Goal: Task Accomplishment & Management: Manage account settings

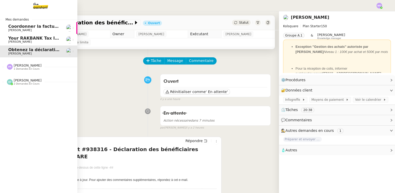
click at [42, 42] on span "[PERSON_NAME]" at bounding box center [34, 41] width 52 height 3
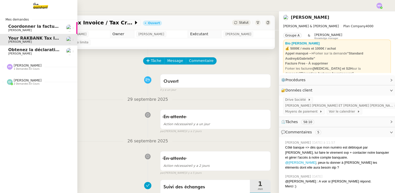
click at [35, 53] on span "[PERSON_NAME]" at bounding box center [34, 53] width 52 height 3
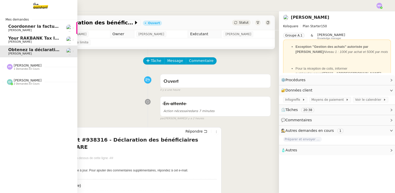
click at [43, 31] on span "[PERSON_NAME]" at bounding box center [34, 30] width 52 height 3
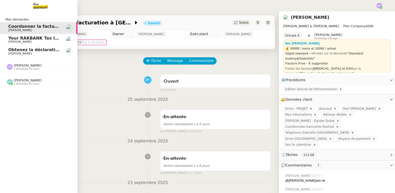
click at [32, 69] on span "1 demandes en cours" at bounding box center [27, 69] width 26 height 3
click at [28, 78] on span "Vérification des contrats freelances" at bounding box center [50, 76] width 84 height 5
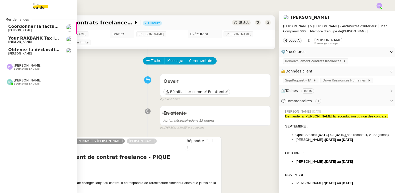
click at [29, 50] on span "Obtenez la déclaration des bénéficiaires effectifs" at bounding box center [65, 49] width 114 height 5
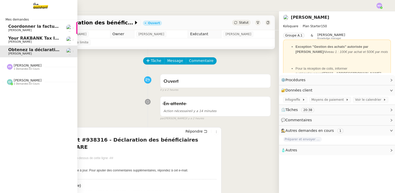
click at [27, 41] on span "[PERSON_NAME]" at bounding box center [19, 41] width 23 height 3
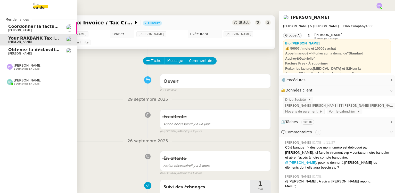
click at [25, 66] on span "[PERSON_NAME]" at bounding box center [28, 66] width 28 height 4
click at [40, 76] on span "Vérification des contrats freelances" at bounding box center [50, 76] width 84 height 5
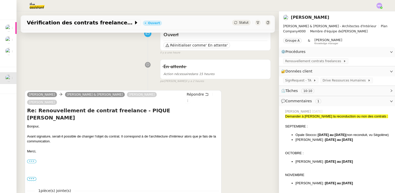
scroll to position [93, 0]
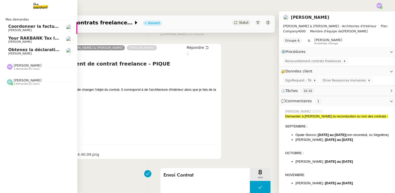
click at [22, 70] on span "1 demandes en cours" at bounding box center [27, 69] width 26 height 3
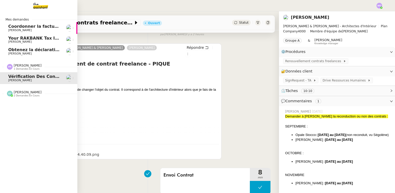
click at [30, 39] on span "Your RAKBANK Tax Invoice / Tax Credit Note" at bounding box center [59, 38] width 102 height 5
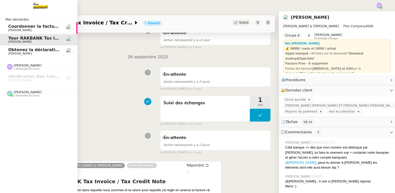
click at [31, 30] on span "[PERSON_NAME]" at bounding box center [34, 30] width 52 height 3
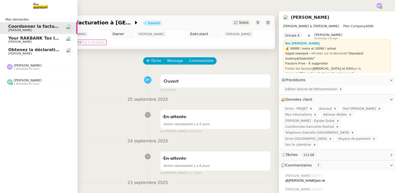
click at [24, 67] on span "[PERSON_NAME]" at bounding box center [28, 66] width 28 height 4
click at [28, 52] on span "Obtenez la déclaration des bénéficiaires effectifs" at bounding box center [65, 49] width 114 height 5
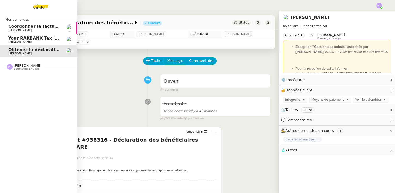
click at [31, 69] on span "1 demandes en cours" at bounding box center [27, 69] width 26 height 3
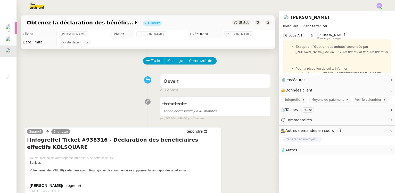
click at [104, 80] on div "Ouvert false il y a 2 heures" at bounding box center [148, 82] width 246 height 21
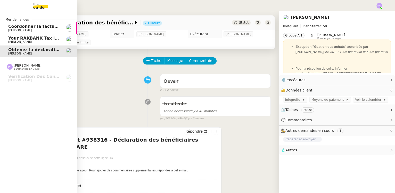
click at [36, 41] on span "[PERSON_NAME]" at bounding box center [34, 41] width 52 height 3
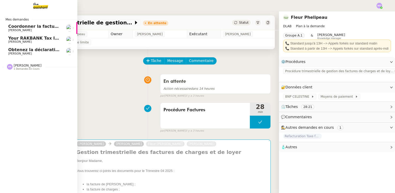
click at [29, 52] on span "Obtenez la déclaration des bénéficiaires effectifs" at bounding box center [65, 49] width 114 height 5
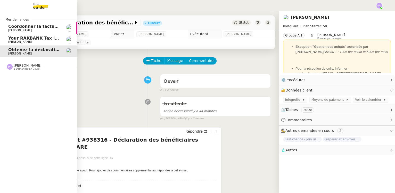
click at [28, 28] on span "Coordonner la facturation à [GEOGRAPHIC_DATA]" at bounding box center [65, 26] width 114 height 5
